Goal: Information Seeking & Learning: Learn about a topic

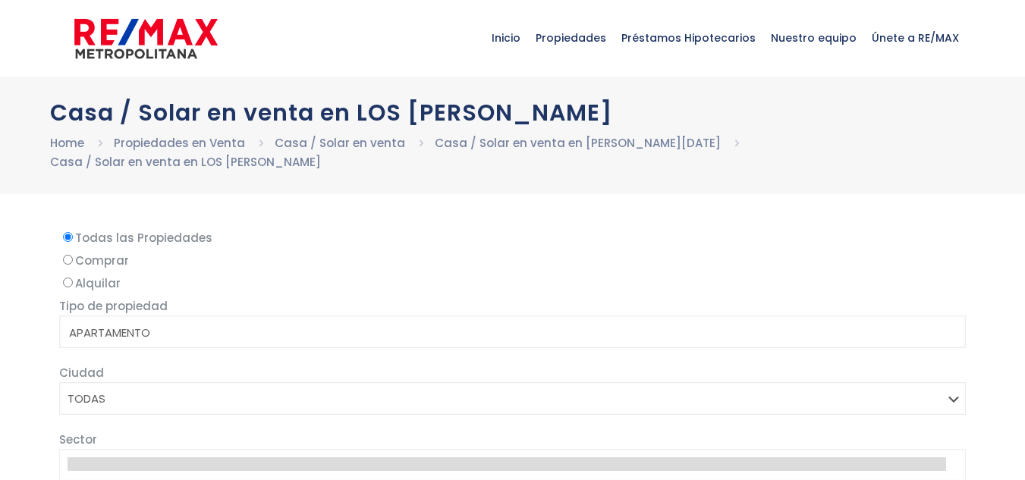
select select
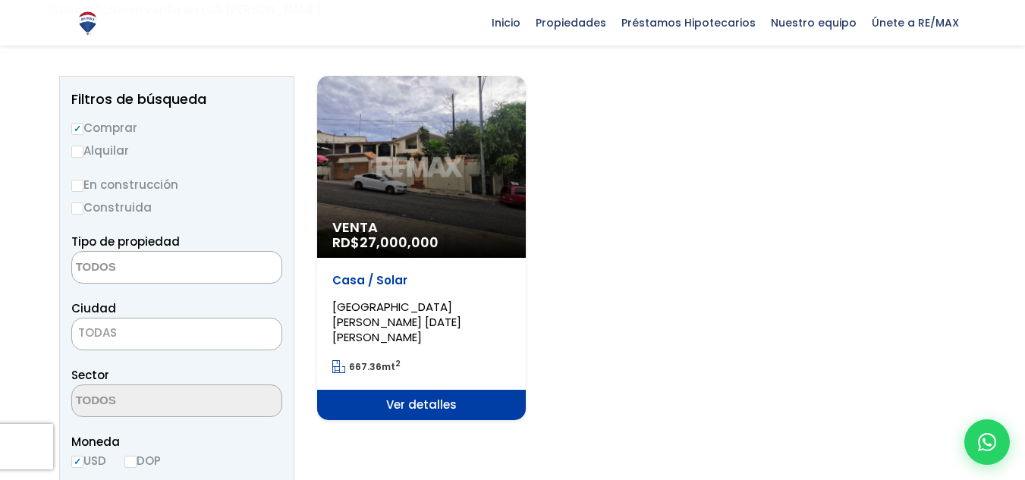
click at [399, 390] on span "Ver detalles" at bounding box center [421, 405] width 209 height 30
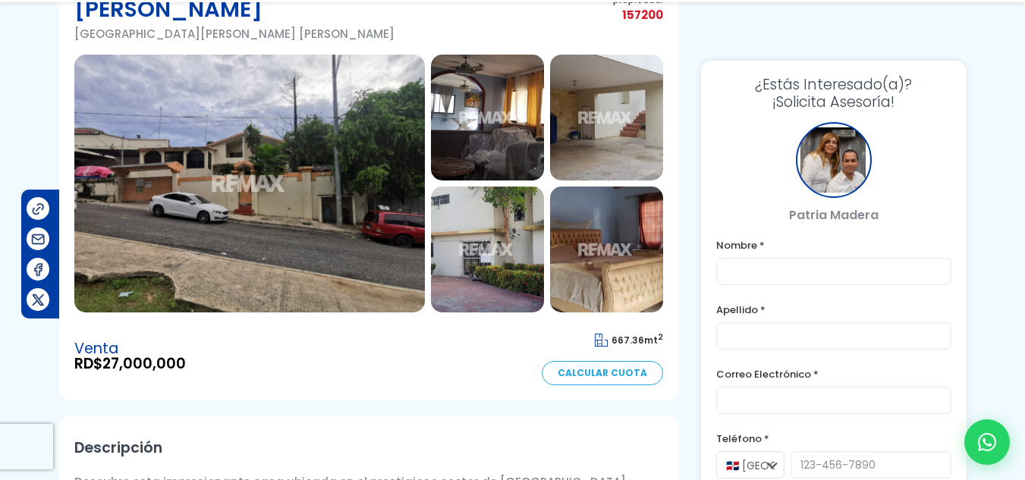
scroll to position [152, 0]
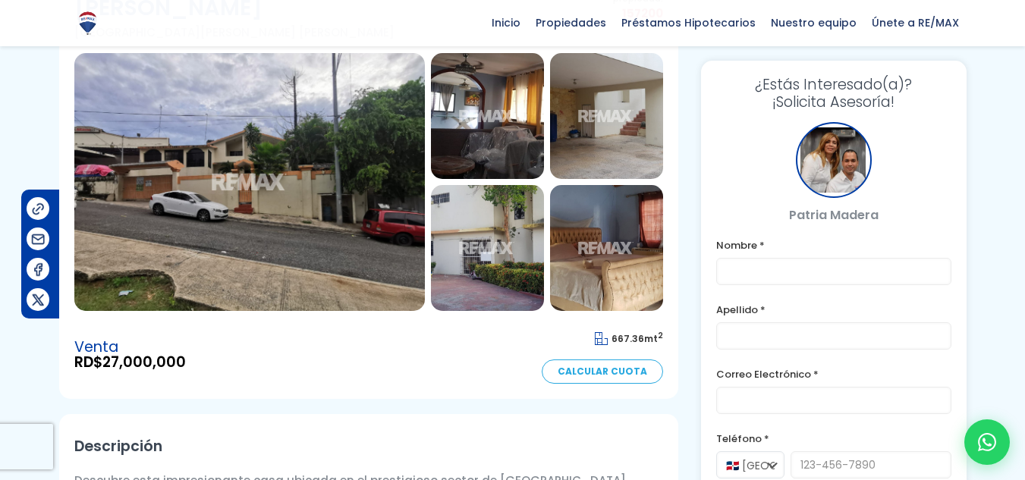
click at [304, 121] on img at bounding box center [249, 182] width 351 height 258
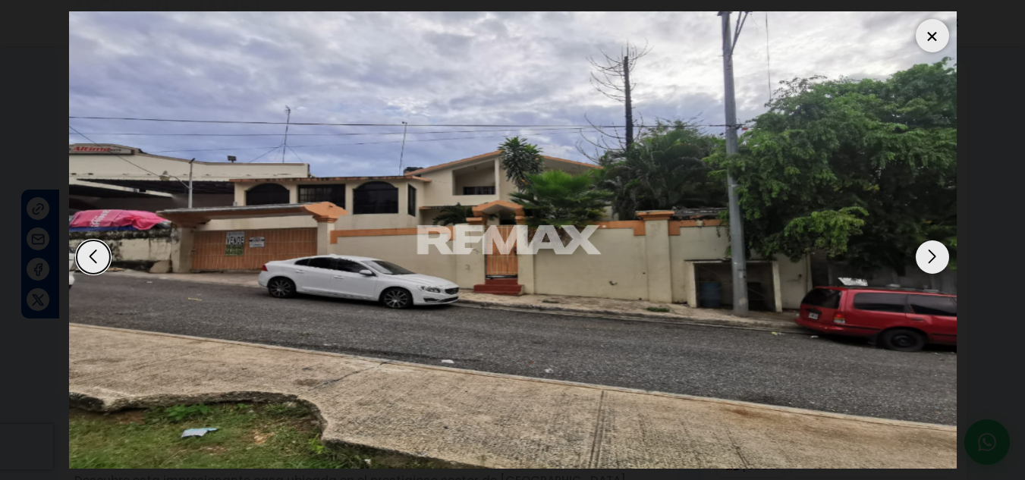
click at [939, 256] on div "Next slide" at bounding box center [932, 257] width 33 height 33
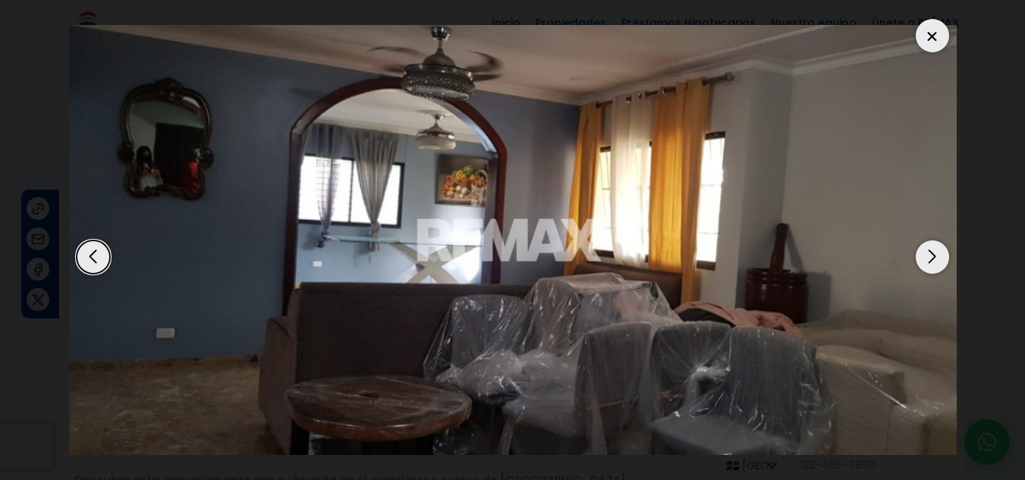
click at [939, 253] on div "Next slide" at bounding box center [932, 257] width 33 height 33
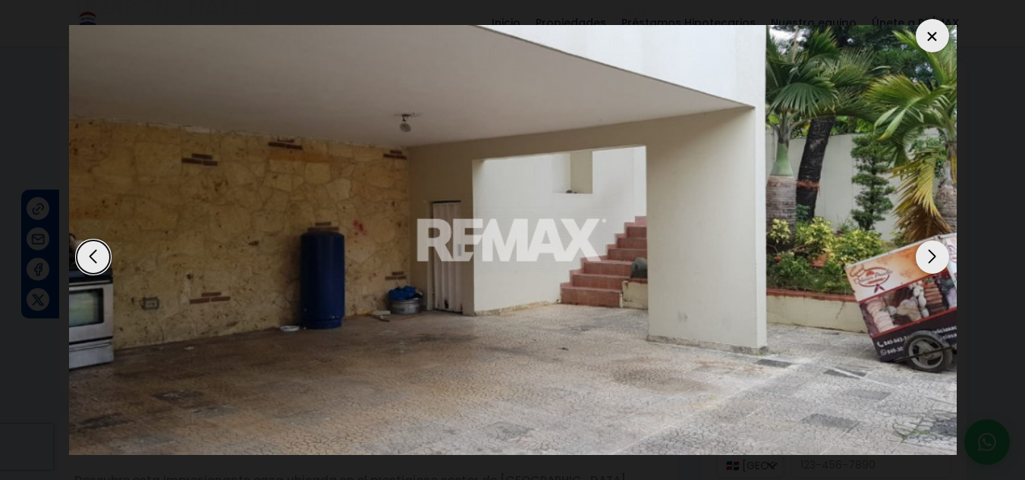
click at [939, 253] on div "Next slide" at bounding box center [932, 257] width 33 height 33
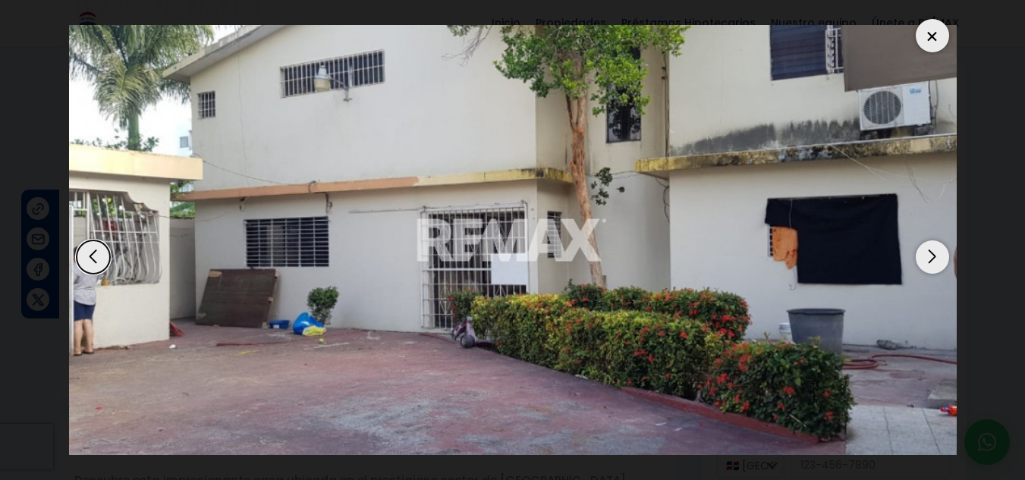
click at [939, 253] on div "Next slide" at bounding box center [932, 257] width 33 height 33
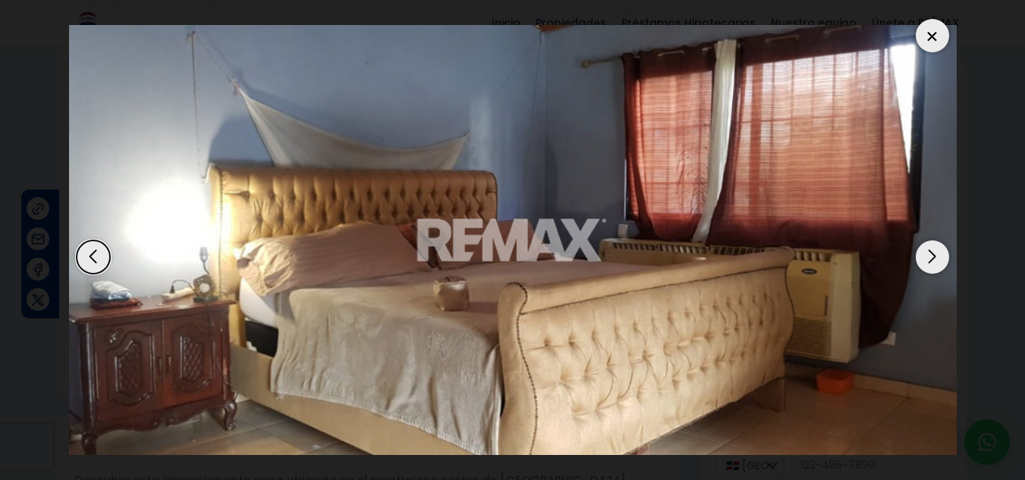
click at [939, 253] on div "Next slide" at bounding box center [932, 257] width 33 height 33
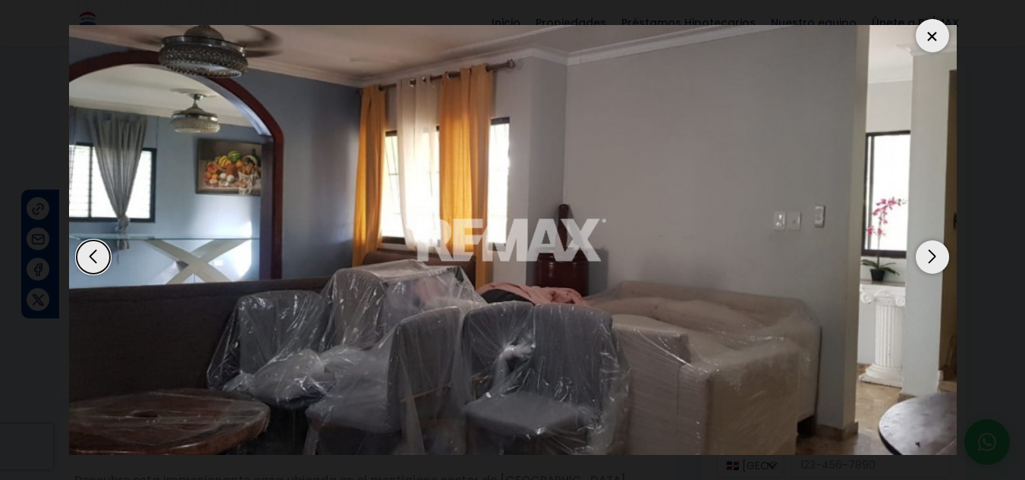
click at [939, 253] on div "Next slide" at bounding box center [932, 257] width 33 height 33
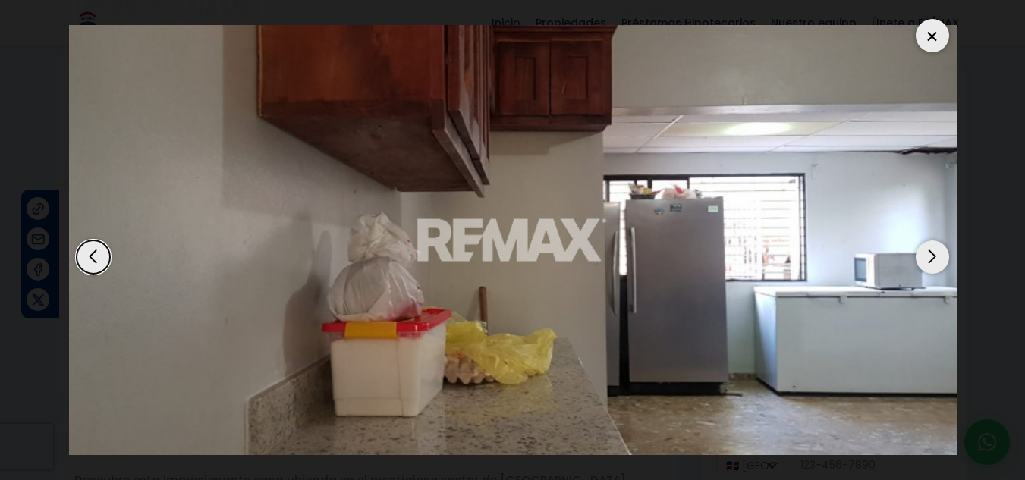
click at [939, 253] on div "Next slide" at bounding box center [932, 257] width 33 height 33
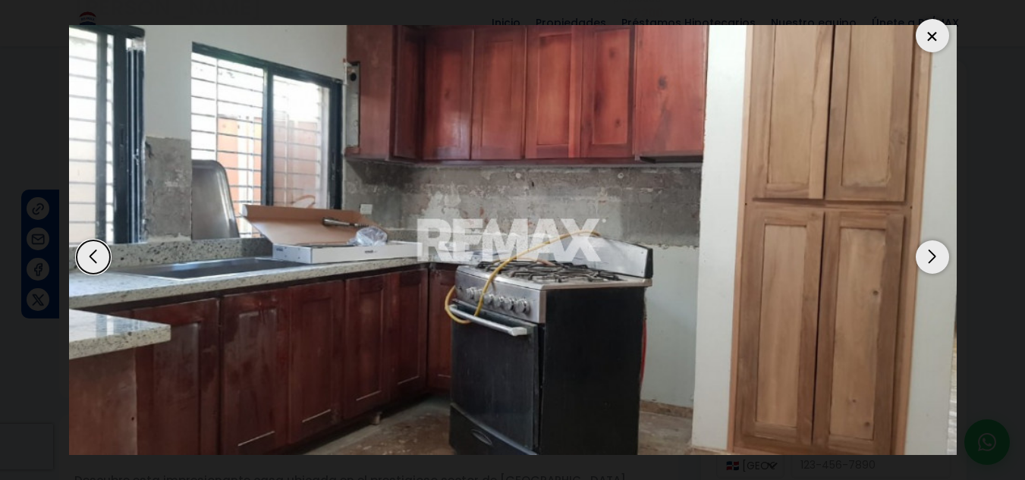
click at [939, 253] on div "Next slide" at bounding box center [932, 257] width 33 height 33
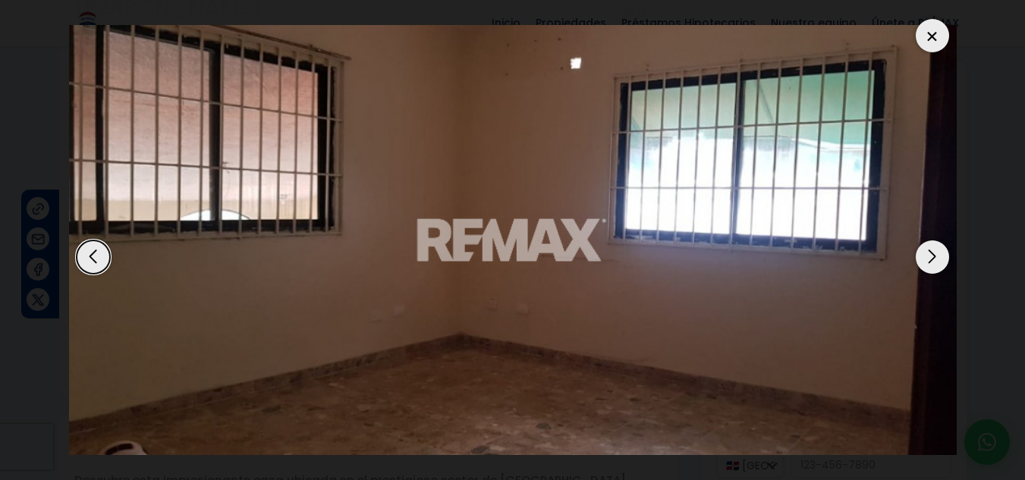
click at [925, 252] on div "Next slide" at bounding box center [932, 257] width 33 height 33
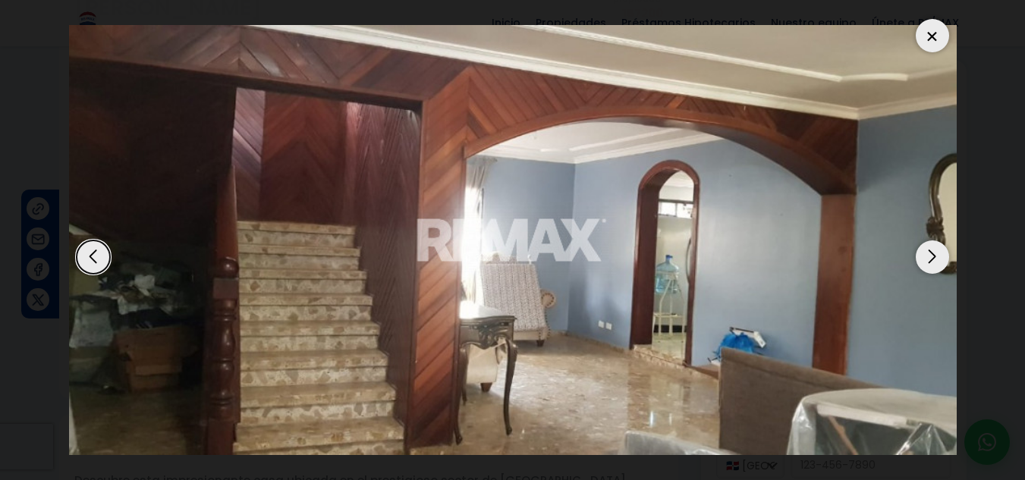
click at [930, 39] on div at bounding box center [932, 35] width 33 height 33
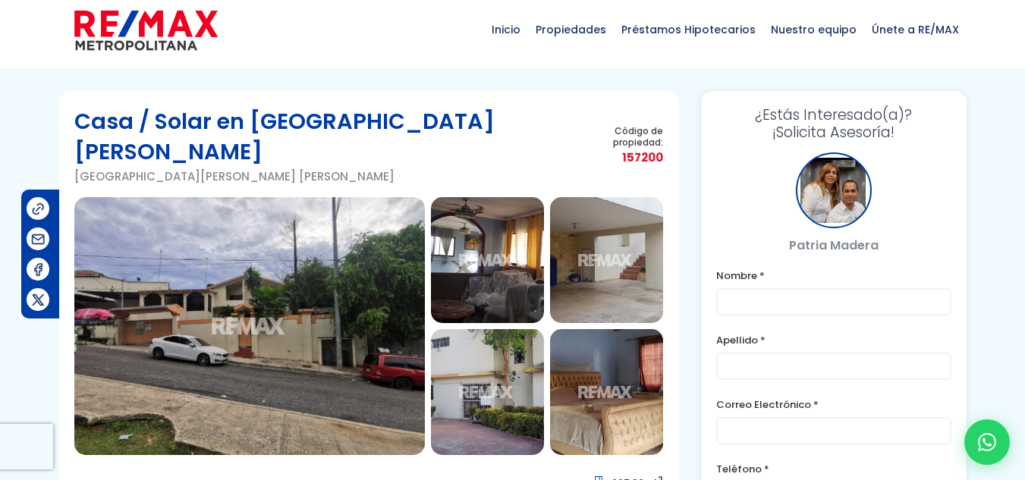
scroll to position [0, 0]
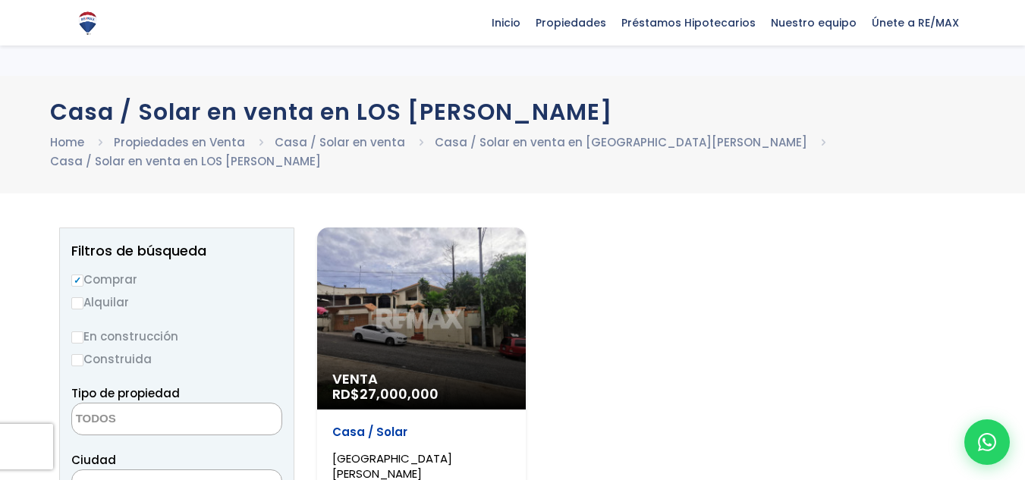
select select
